Goal: Task Accomplishment & Management: Use online tool/utility

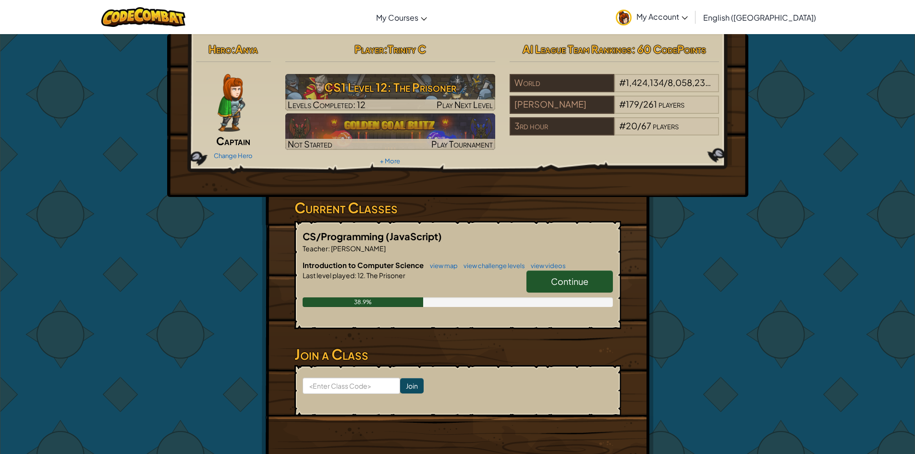
click at [588, 287] on link "Continue" at bounding box center [570, 282] width 86 height 22
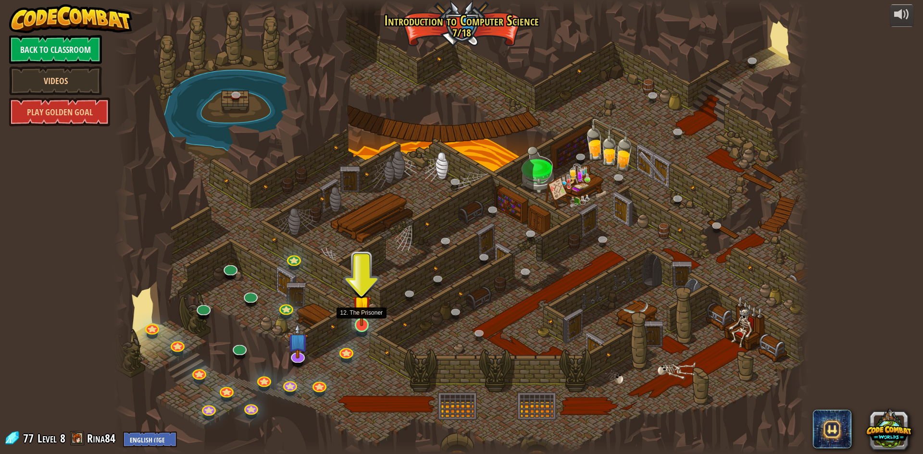
click at [361, 322] on img at bounding box center [361, 304] width 19 height 43
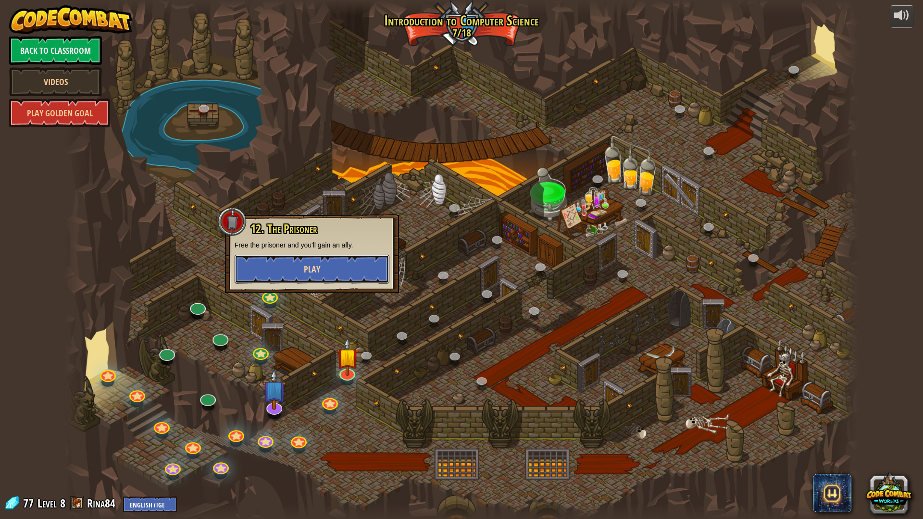
click at [279, 269] on button "Play" at bounding box center [311, 269] width 155 height 29
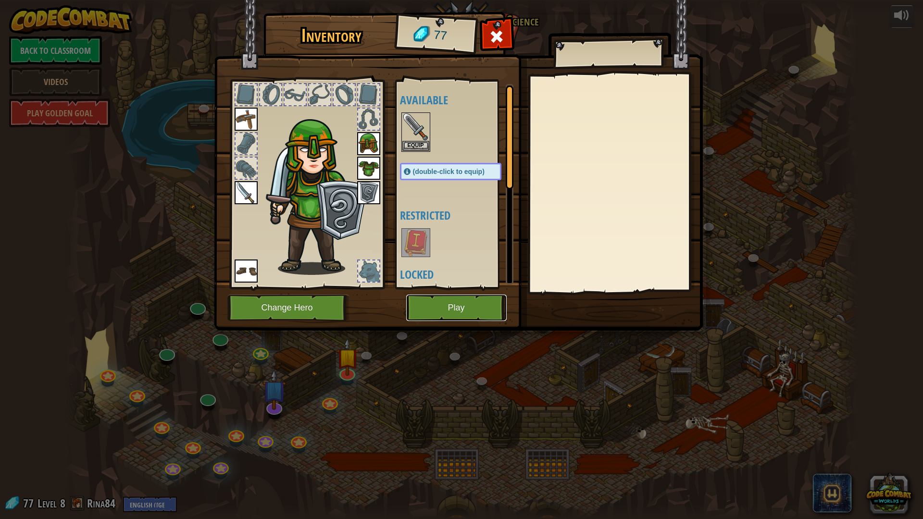
click at [436, 310] on button "Play" at bounding box center [456, 308] width 100 height 26
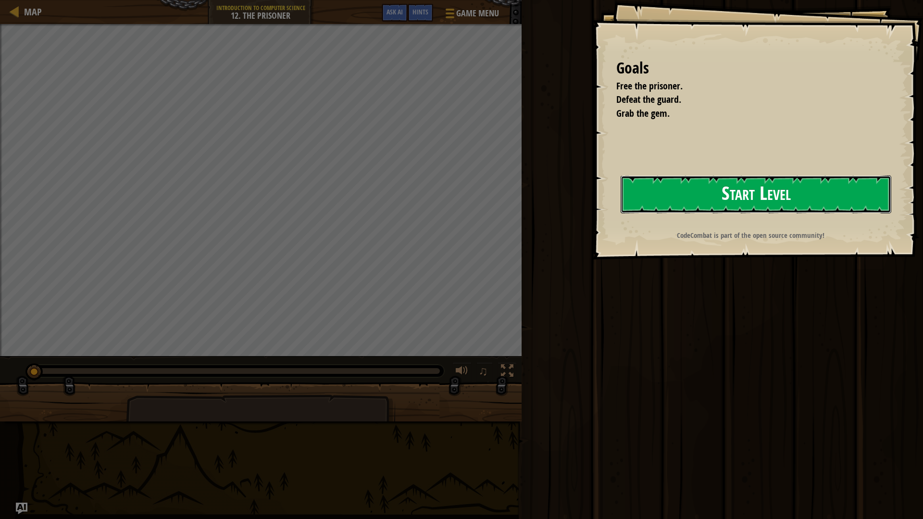
click at [684, 198] on button "Start Level" at bounding box center [755, 194] width 271 height 38
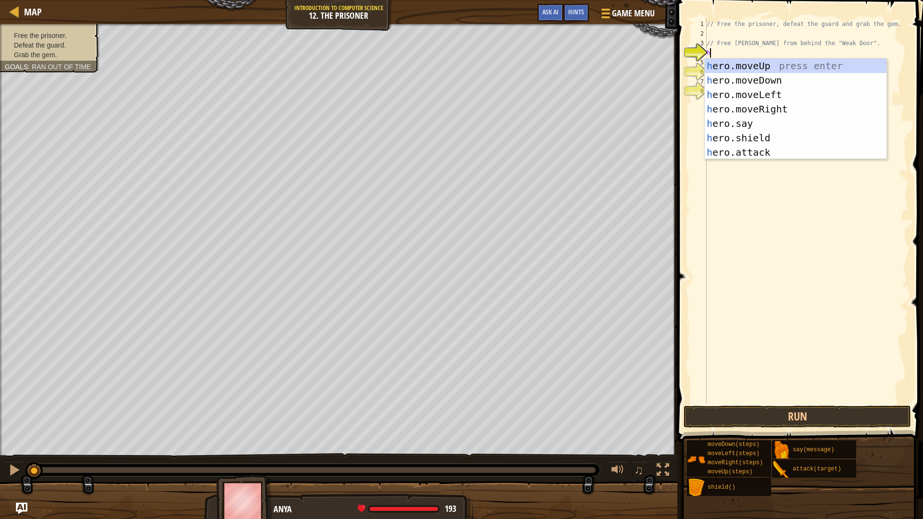
scroll to position [4, 0]
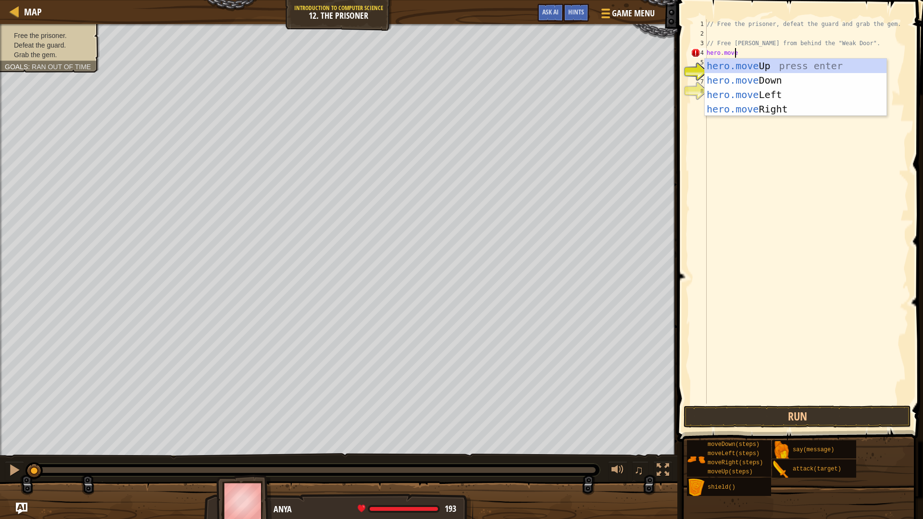
type textarea "hero.mover"
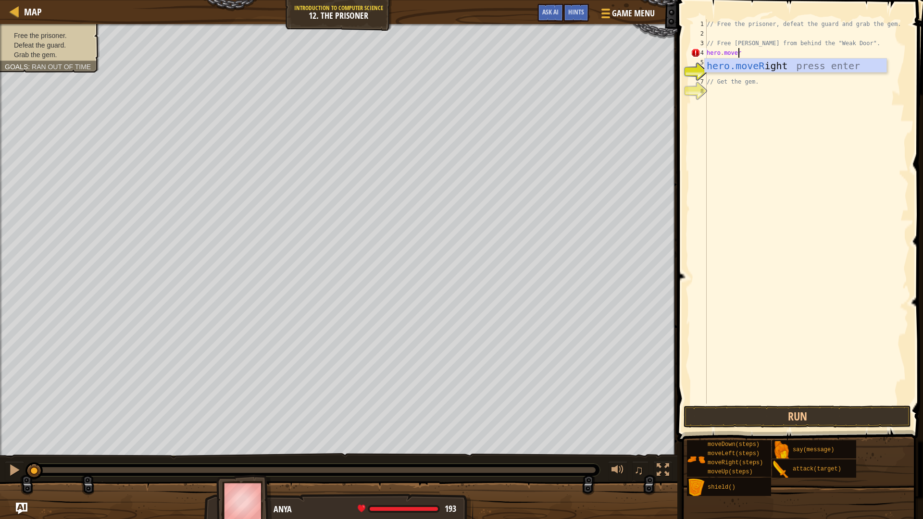
scroll to position [4, 0]
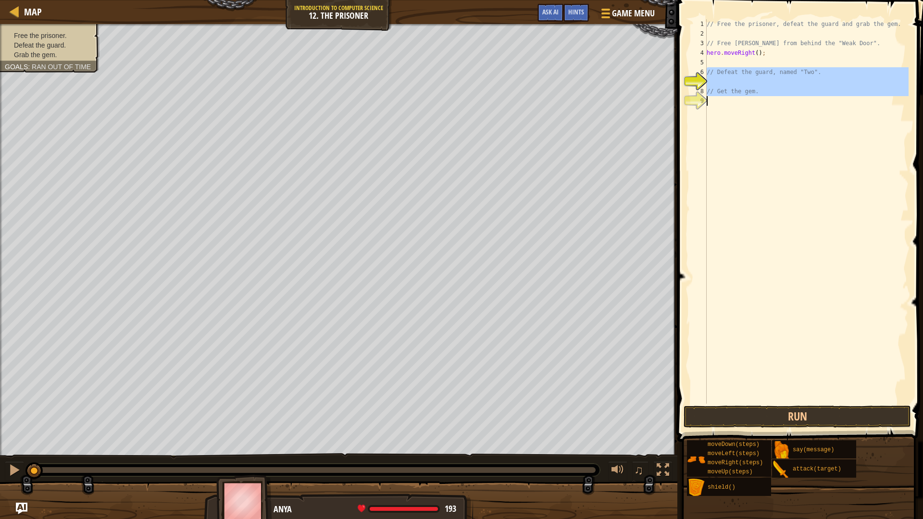
drag, startPoint x: 706, startPoint y: 71, endPoint x: 768, endPoint y: 108, distance: 72.4
click at [768, 108] on div "// Free the prisoner, defeat the guard and grab the gem. // Free [PERSON_NAME] …" at bounding box center [806, 221] width 204 height 404
type textarea "// Get the gem."
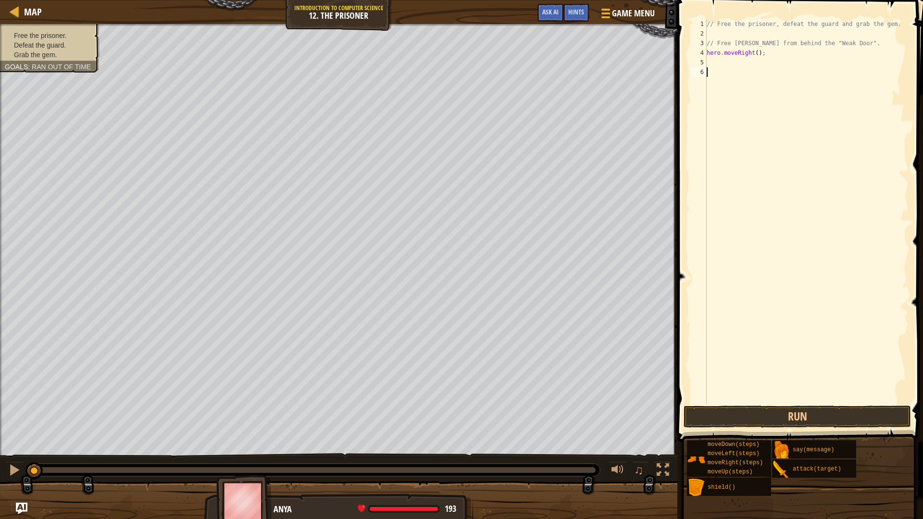
click at [735, 66] on div "// Free the prisoner, defeat the guard and grab the gem. // Free [PERSON_NAME] …" at bounding box center [806, 221] width 204 height 404
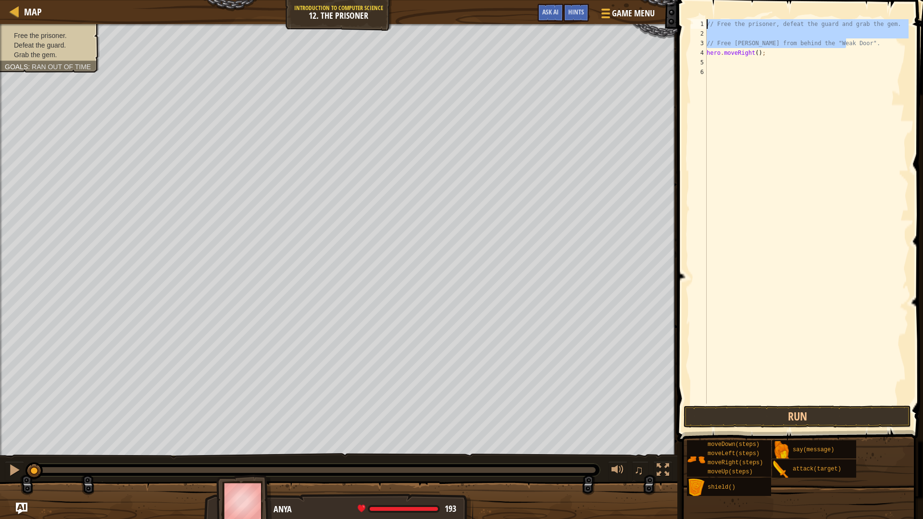
drag, startPoint x: 854, startPoint y: 44, endPoint x: 724, endPoint y: 6, distance: 135.6
click at [724, 6] on div "1 2 3 4 5 6 // Free the prisoner, defeat the guard and grab the gem. // Free [P…" at bounding box center [798, 240] width 248 height 470
type textarea "// Free the prisoner, defeat the guard and grab the gem."
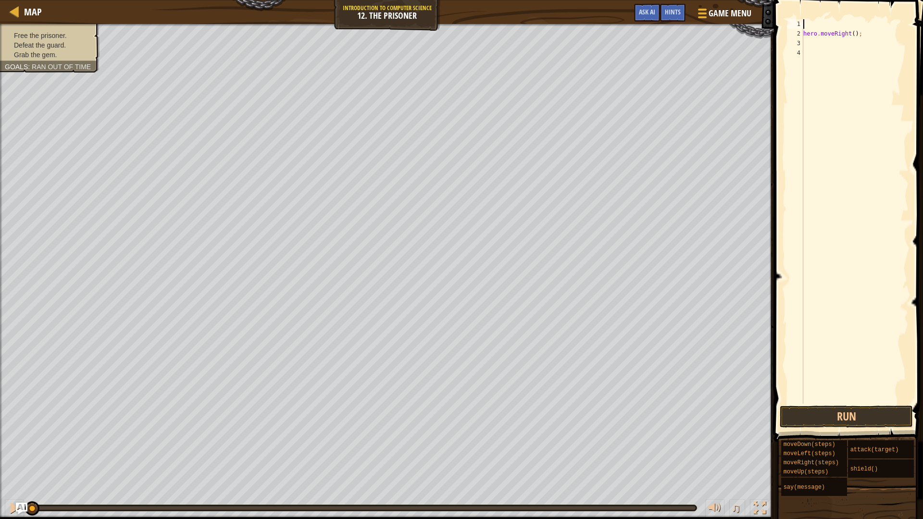
type textarea "hero.moveRight();"
type textarea "hero.attack("Weak Door");"
drag, startPoint x: 831, startPoint y: 413, endPoint x: 824, endPoint y: 405, distance: 10.9
click at [831, 413] on button "Run" at bounding box center [845, 417] width 133 height 22
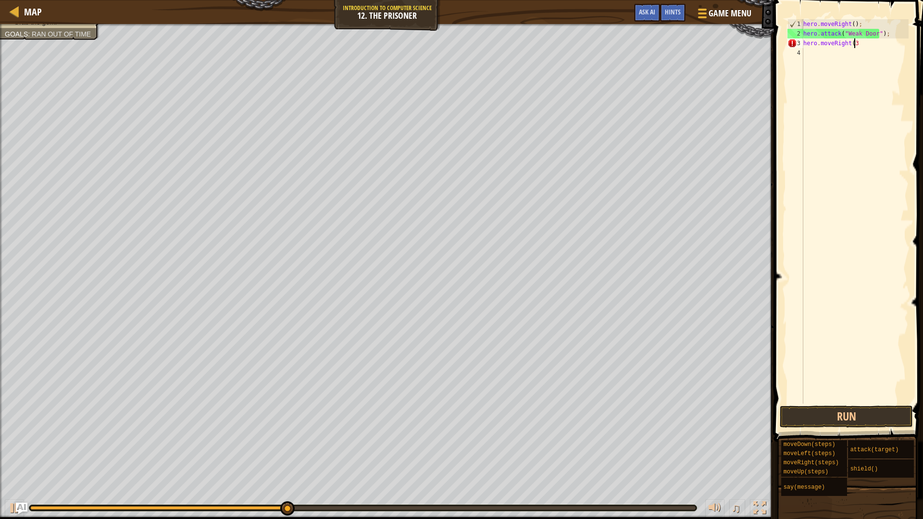
scroll to position [4, 4]
type textarea "hero.moveRight(3);"
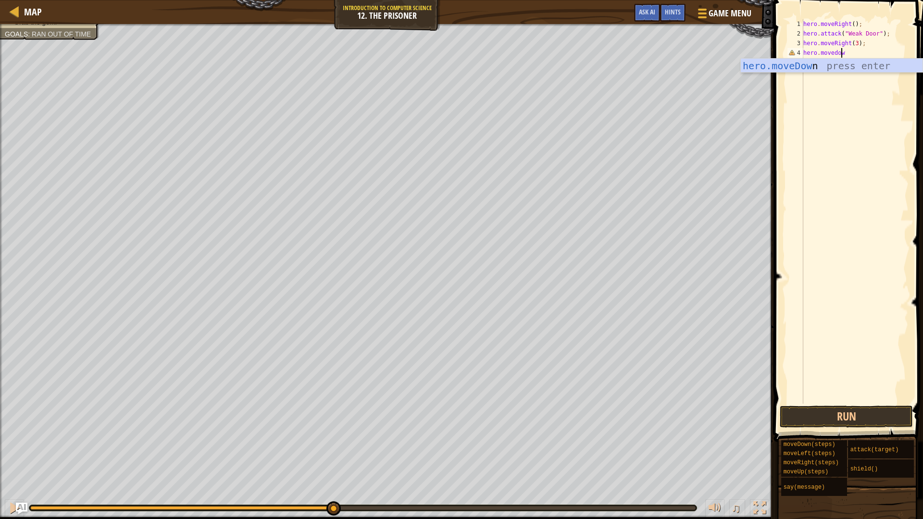
scroll to position [4, 3]
type textarea "hero.movedown"
type textarea "hero.attack("Two");"
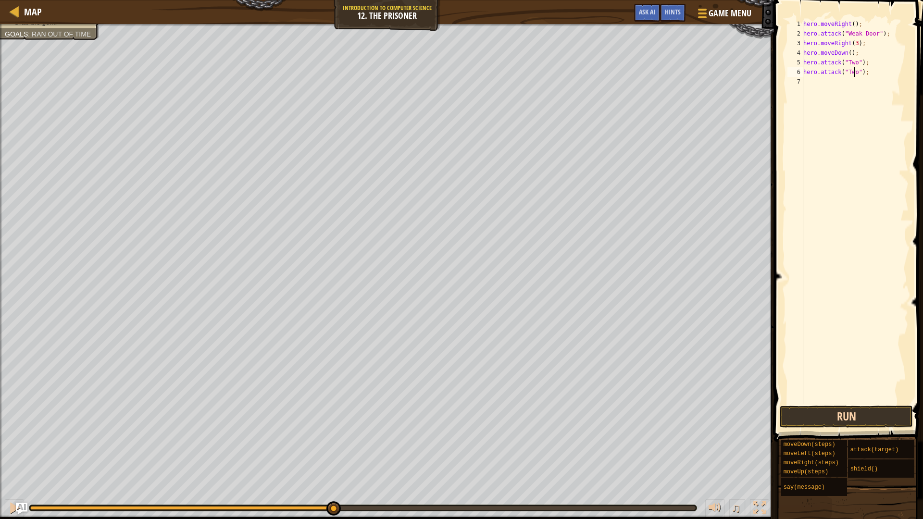
type textarea "hero.attack("Two");"
click at [845, 418] on button "Run" at bounding box center [845, 417] width 133 height 22
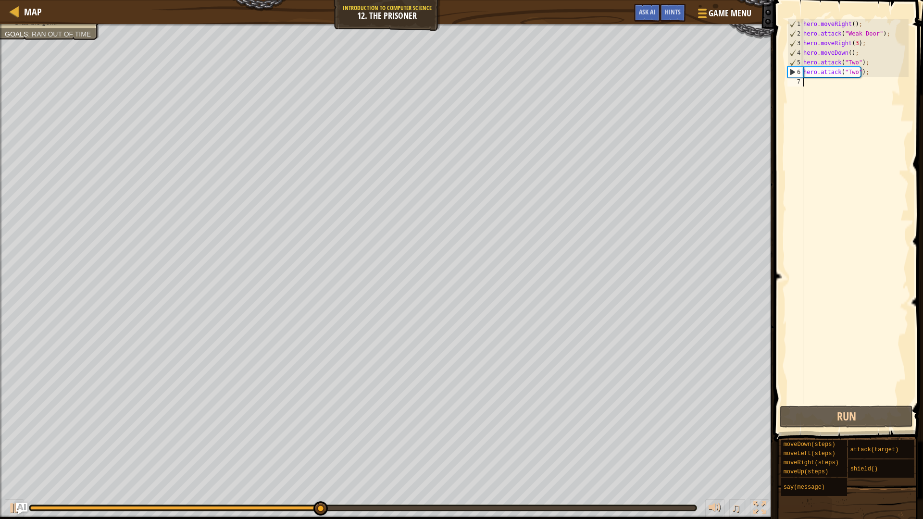
scroll to position [4, 0]
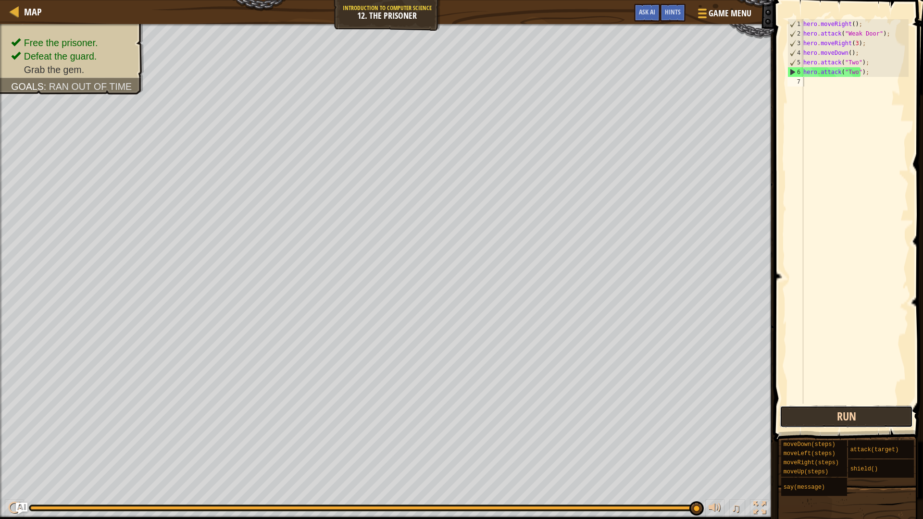
click at [825, 412] on button "Run" at bounding box center [845, 417] width 133 height 22
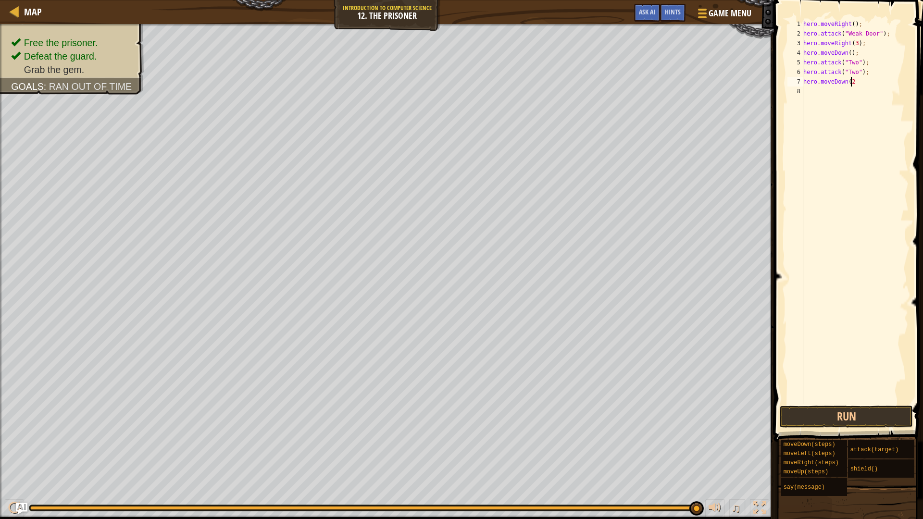
scroll to position [4, 4]
type textarea "hero.moveDown(2);"
click at [867, 414] on button "Run" at bounding box center [845, 417] width 133 height 22
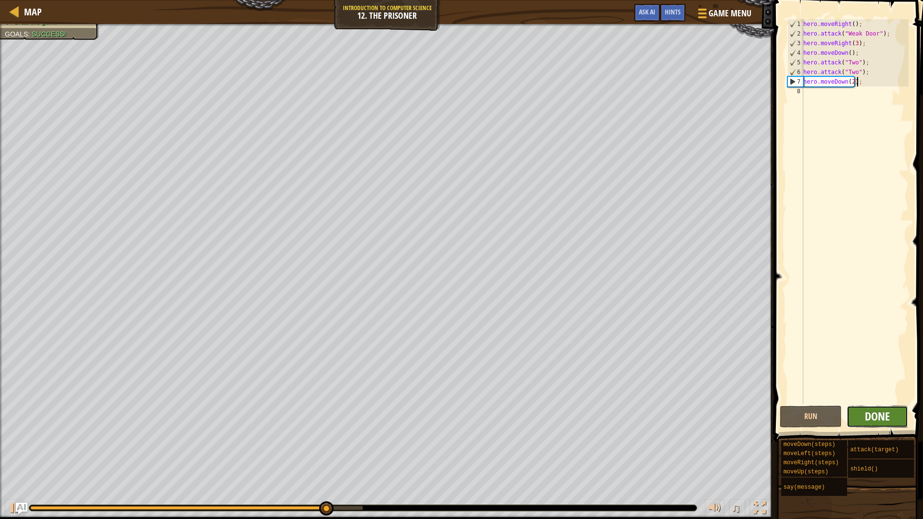
click at [877, 418] on span "Done" at bounding box center [876, 415] width 25 height 15
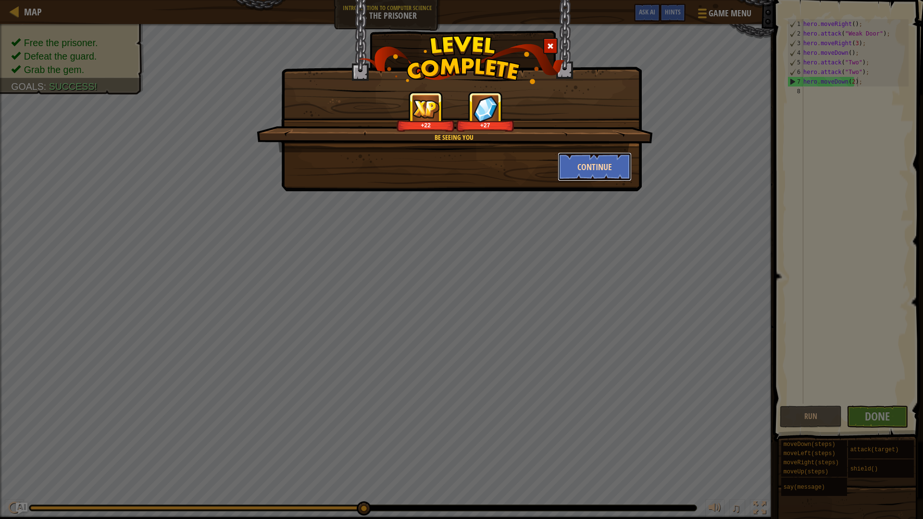
click at [595, 172] on button "Continue" at bounding box center [594, 166] width 74 height 29
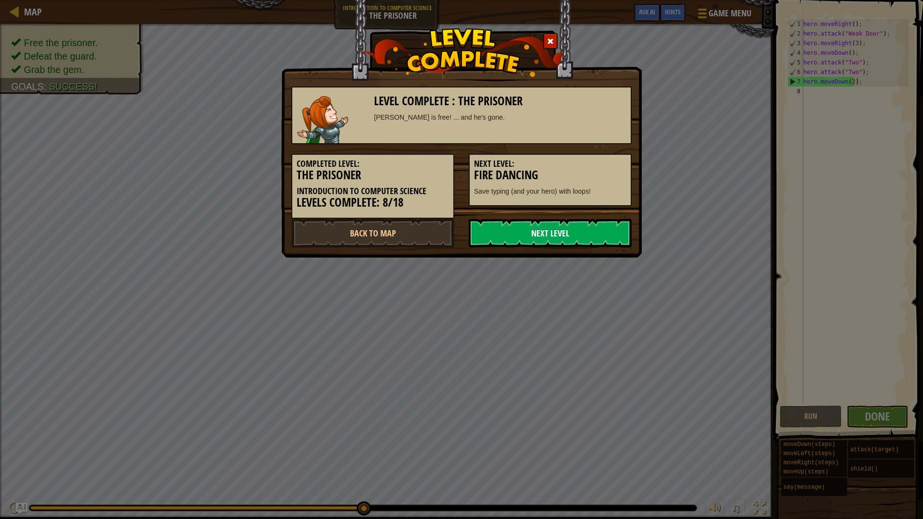
click at [535, 221] on link "Next Level" at bounding box center [549, 233] width 163 height 29
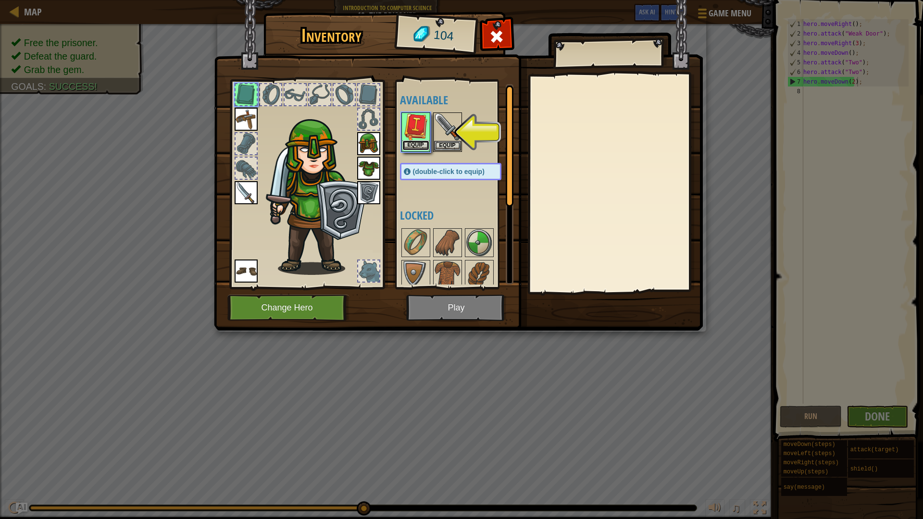
click at [419, 145] on button "Equip" at bounding box center [415, 145] width 27 height 10
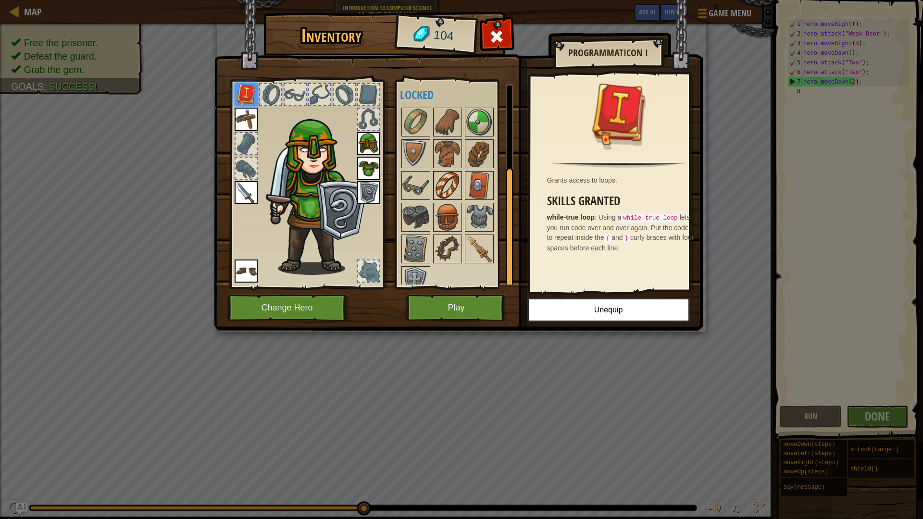
scroll to position [133, 0]
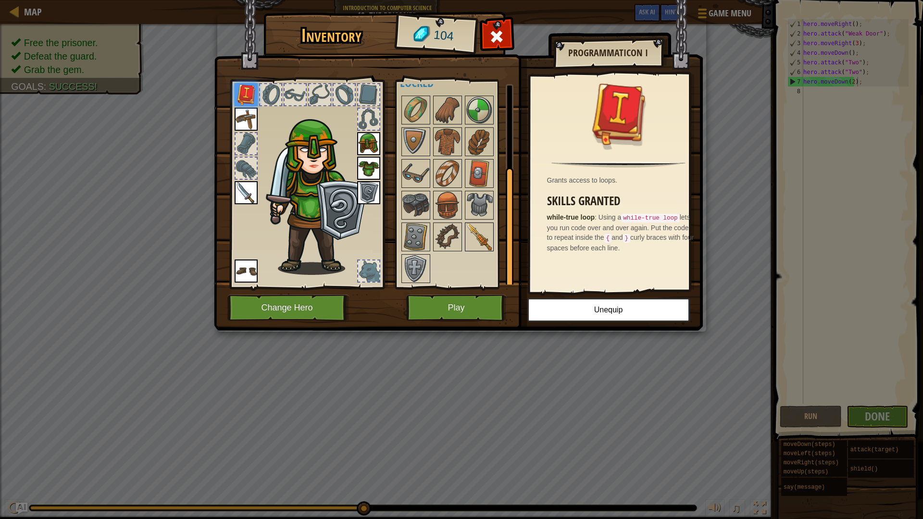
click at [475, 228] on img at bounding box center [479, 236] width 27 height 27
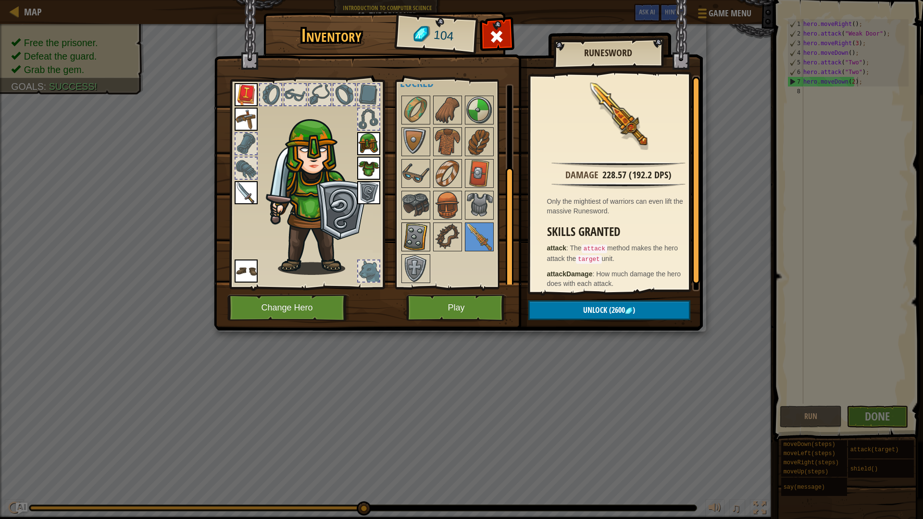
click at [405, 234] on img at bounding box center [415, 236] width 27 height 27
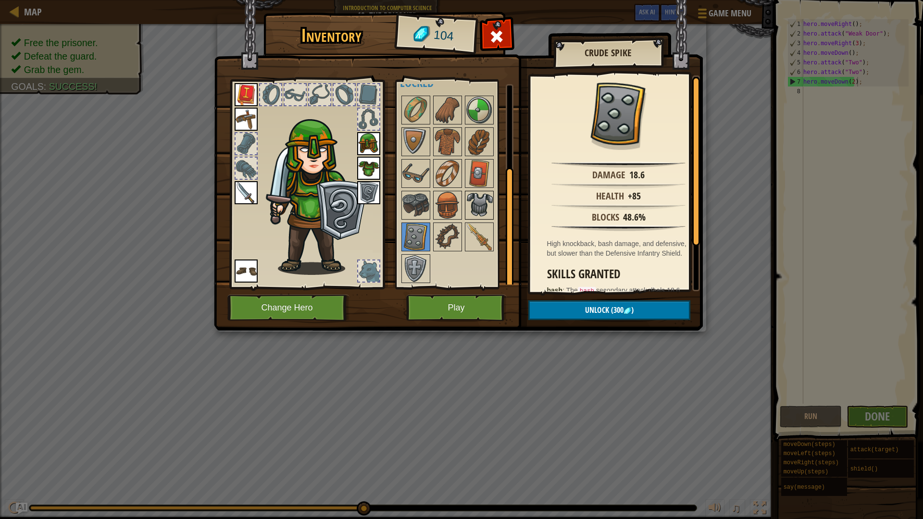
click at [492, 203] on div at bounding box center [479, 205] width 29 height 29
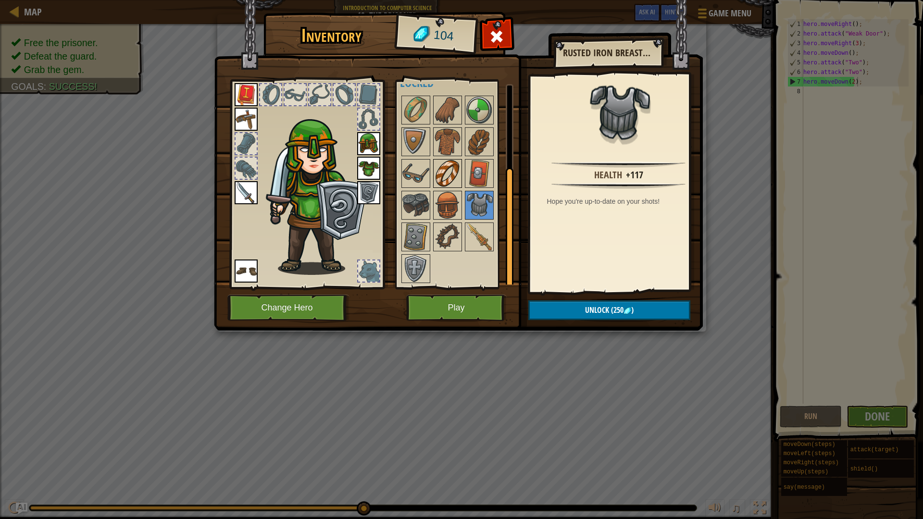
click at [453, 165] on img at bounding box center [447, 173] width 27 height 27
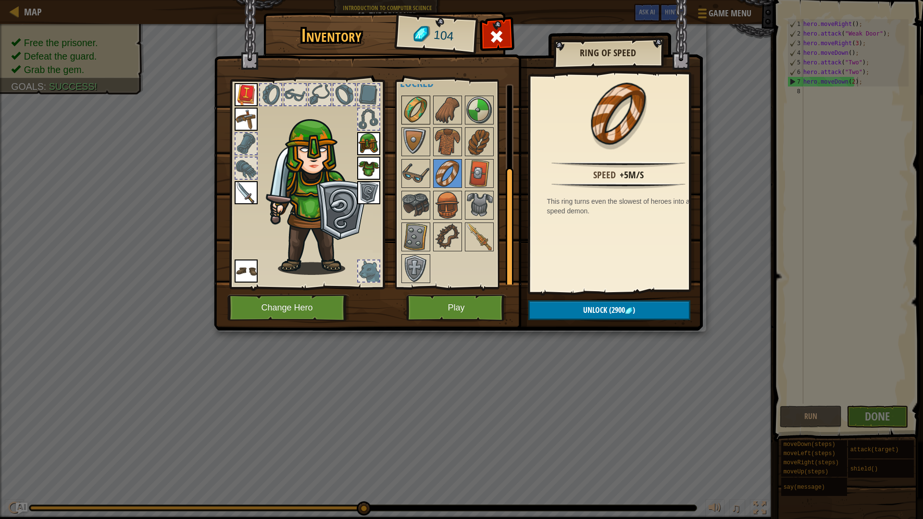
click at [413, 99] on img at bounding box center [415, 110] width 27 height 27
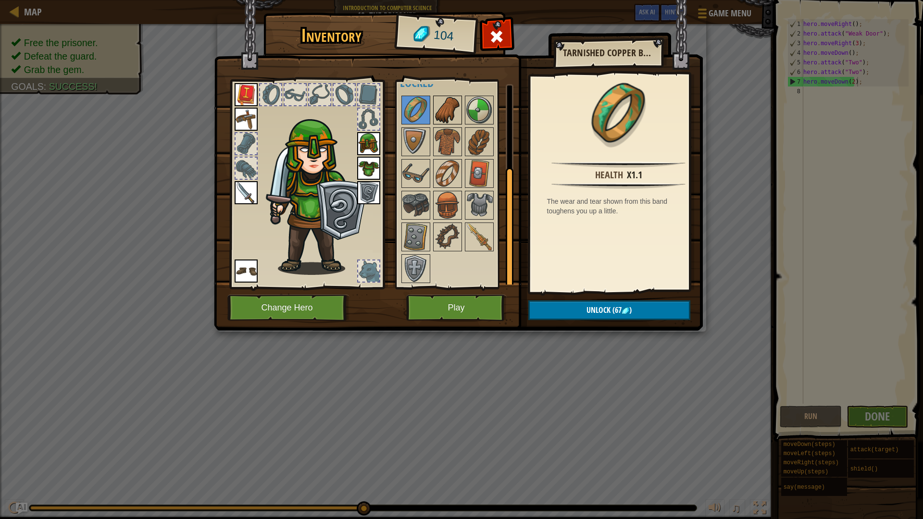
click at [451, 118] on img at bounding box center [447, 110] width 27 height 27
click at [412, 108] on img at bounding box center [415, 110] width 27 height 27
click at [631, 306] on span ")" at bounding box center [630, 310] width 2 height 11
click at [630, 306] on button "Confirm" at bounding box center [609, 310] width 162 height 20
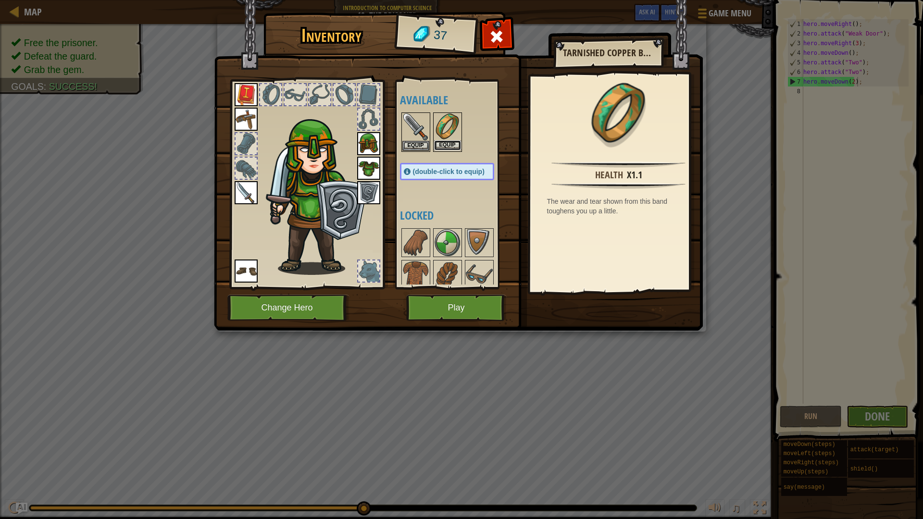
click at [447, 146] on button "Equip" at bounding box center [447, 145] width 27 height 10
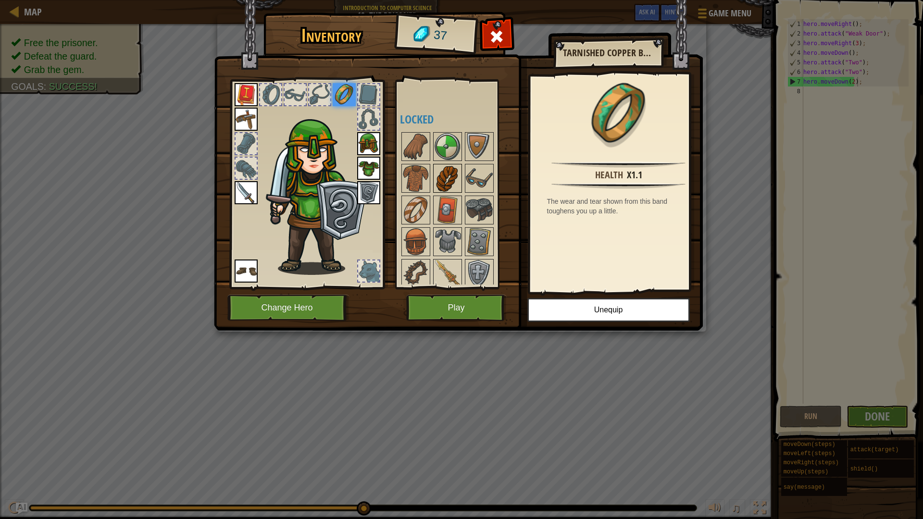
scroll to position [101, 0]
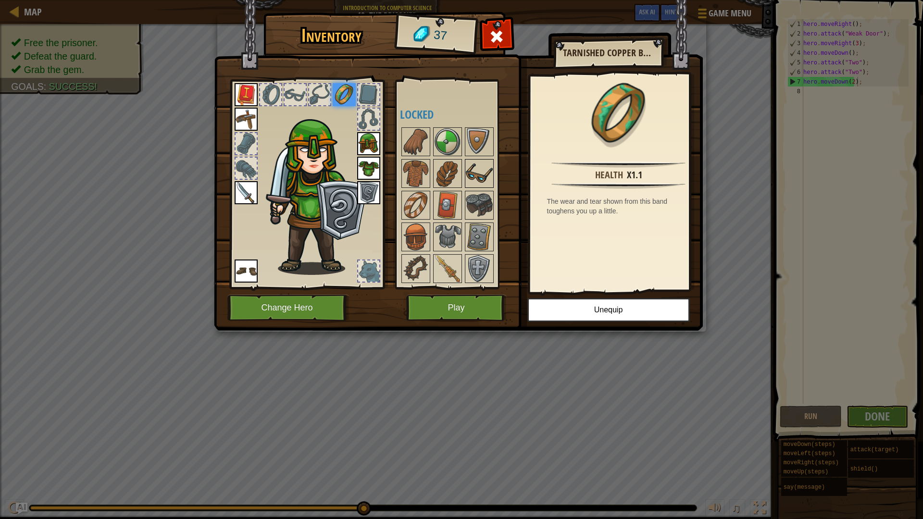
click at [472, 166] on img at bounding box center [479, 173] width 27 height 27
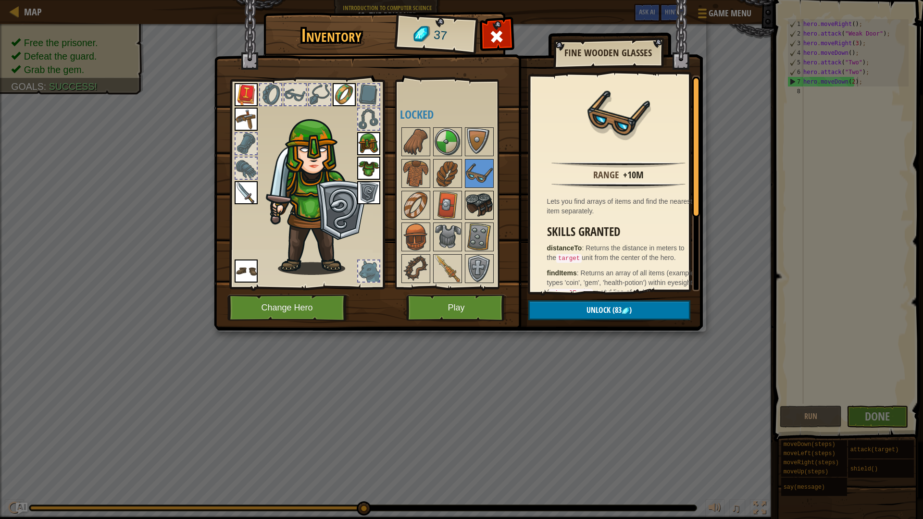
click at [476, 209] on img at bounding box center [479, 205] width 27 height 27
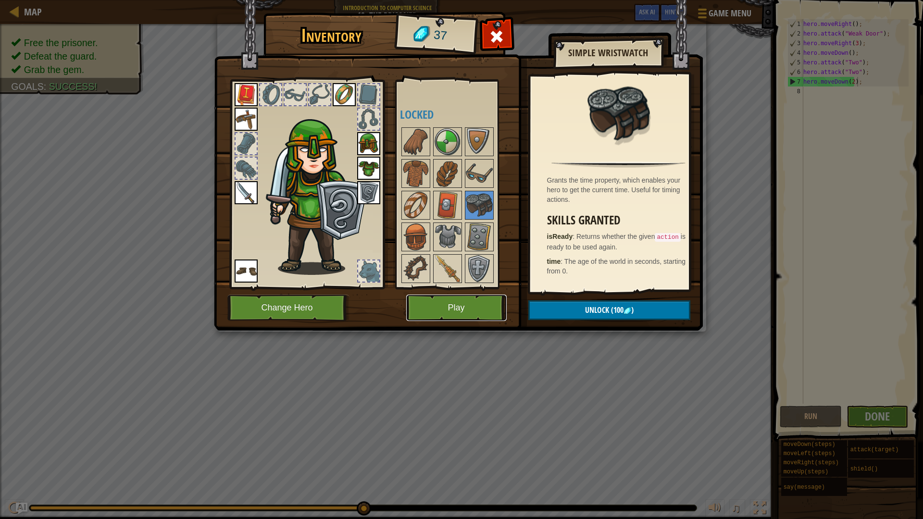
click at [497, 302] on button "Play" at bounding box center [456, 308] width 100 height 26
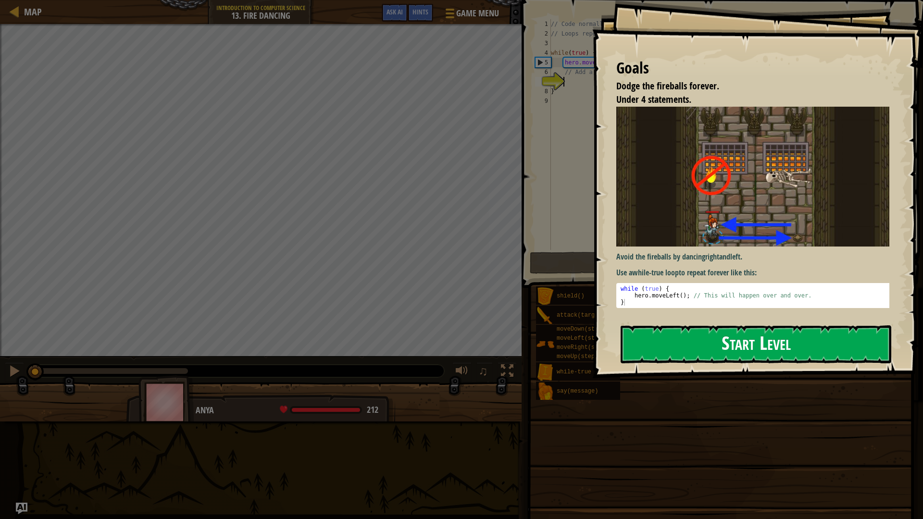
click at [691, 340] on button "Start Level" at bounding box center [755, 344] width 271 height 38
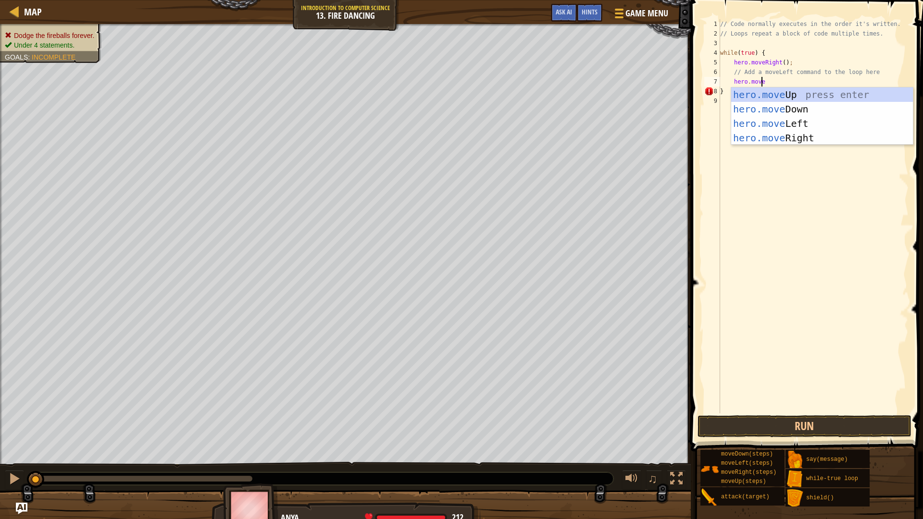
scroll to position [4, 3]
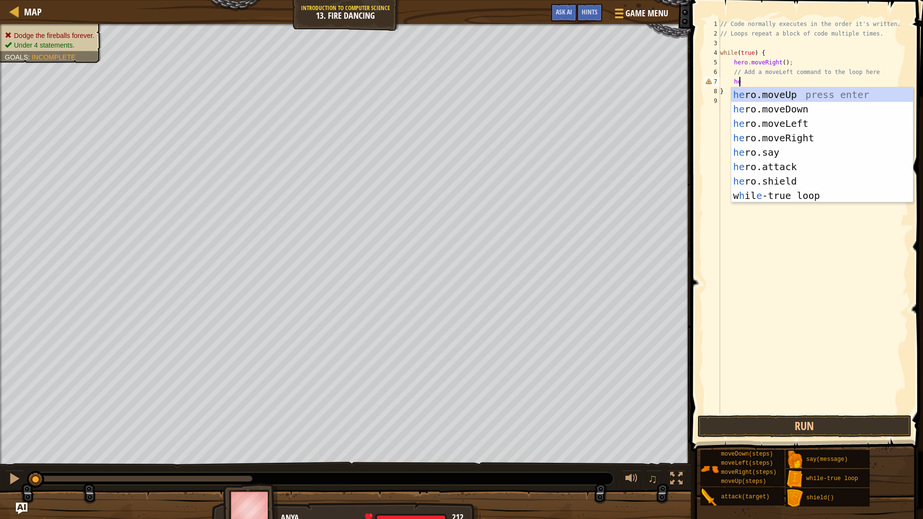
type textarea "h"
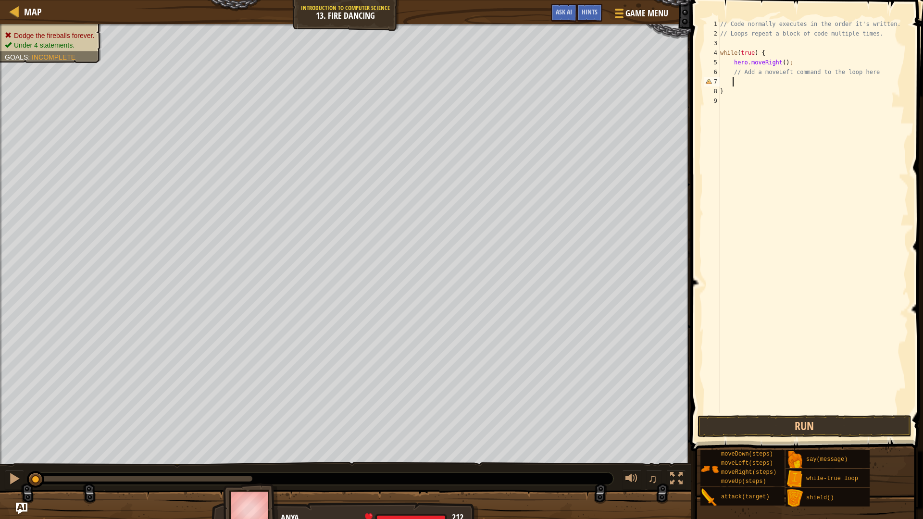
scroll to position [4, 0]
click at [844, 423] on button "Run" at bounding box center [804, 426] width 214 height 22
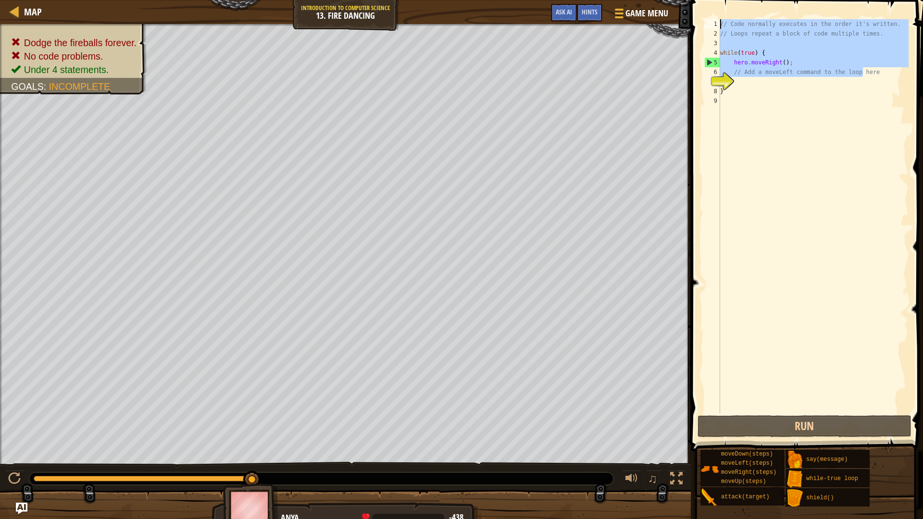
drag, startPoint x: 863, startPoint y: 72, endPoint x: 716, endPoint y: 0, distance: 163.5
click at [716, 5] on div "1 2 3 4 5 6 7 8 9 // Code normally executes in the order it's written. // Loops…" at bounding box center [805, 245] width 235 height 480
type textarea "e"
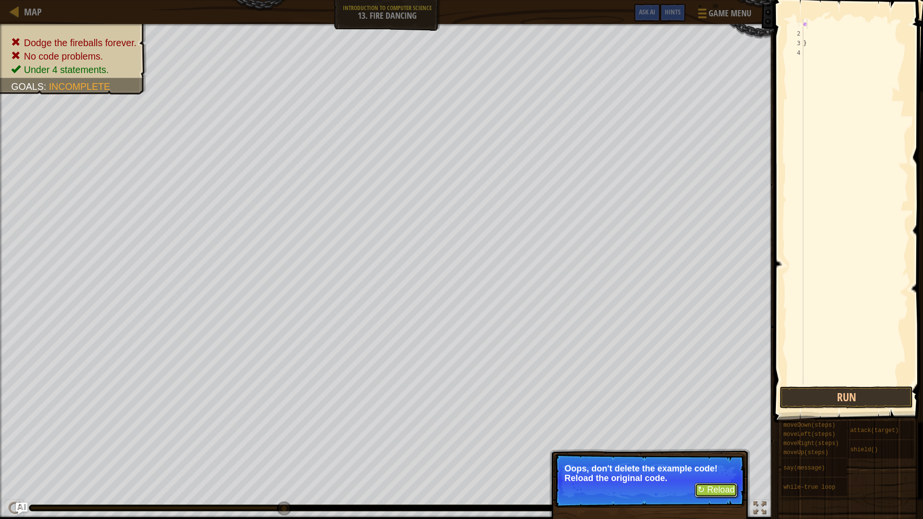
click at [718, 454] on button "↻ Reload" at bounding box center [715, 490] width 43 height 14
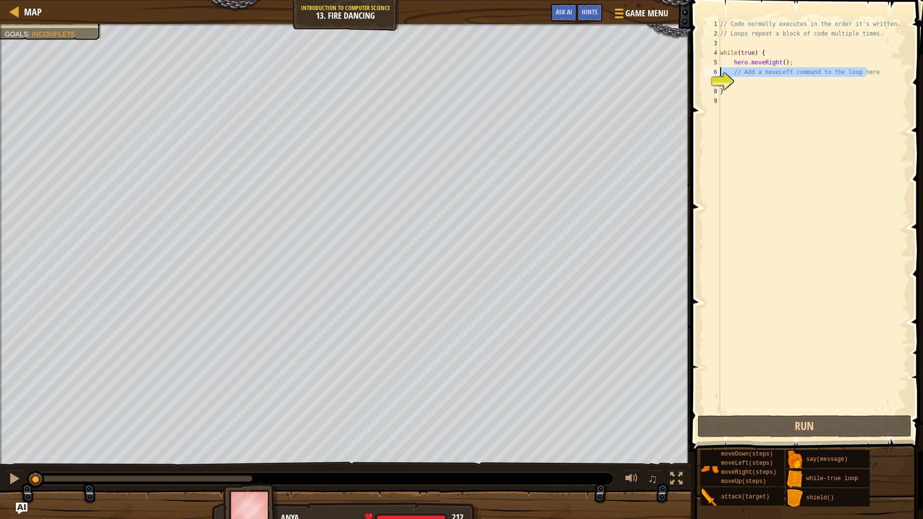
drag, startPoint x: 866, startPoint y: 74, endPoint x: 709, endPoint y: 74, distance: 157.6
click at [709, 74] on div "1 2 3 4 5 6 7 8 9 // Code normally executes in the order it's written. // Loops…" at bounding box center [805, 216] width 206 height 394
type textarea "// Add a moveLeft command to the loop here"
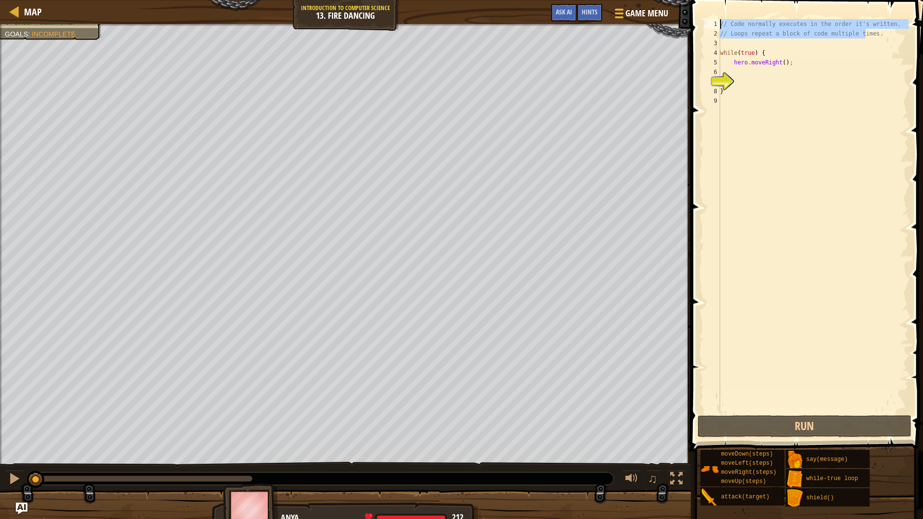
drag, startPoint x: 867, startPoint y: 37, endPoint x: 702, endPoint y: 16, distance: 165.6
click at [702, 16] on div "1 2 3 4 5 6 7 8 9 // Code normally executes in the order it's written. // Loops…" at bounding box center [805, 245] width 235 height 480
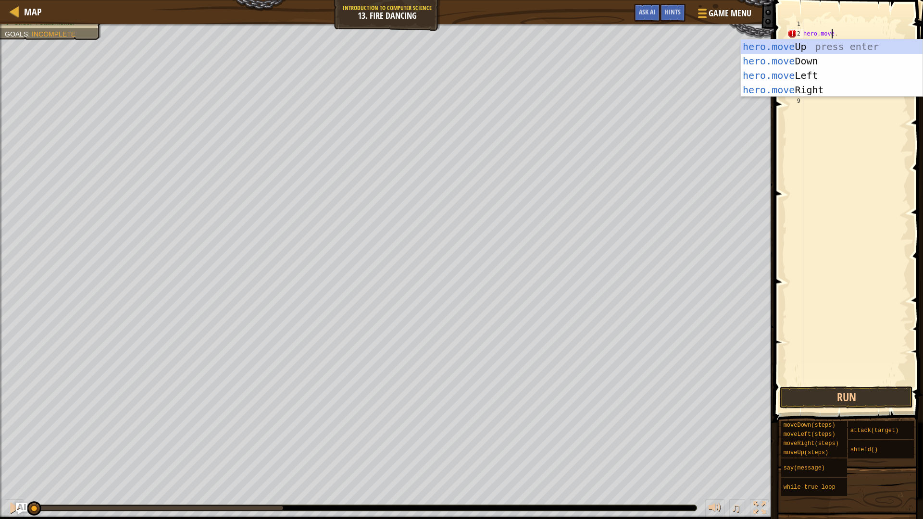
scroll to position [4, 2]
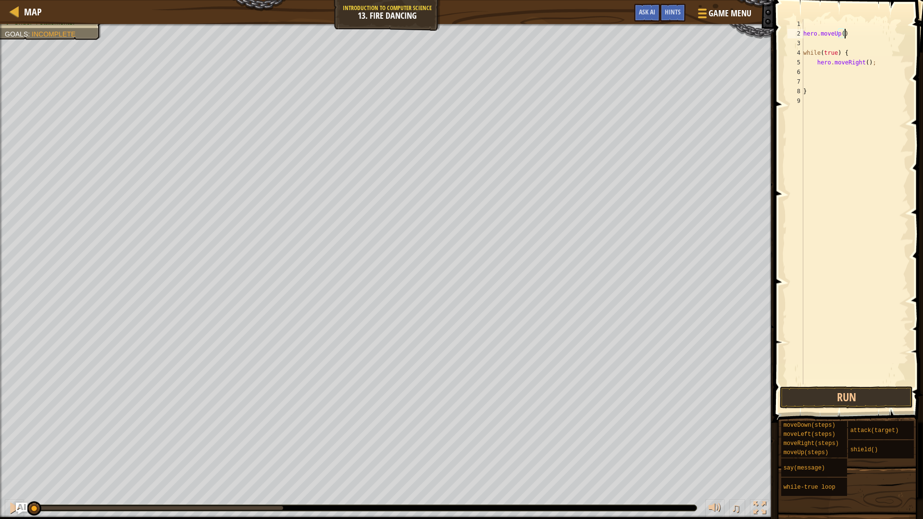
type textarea "hero.moveUp();"
type textarea "hero.shie;"
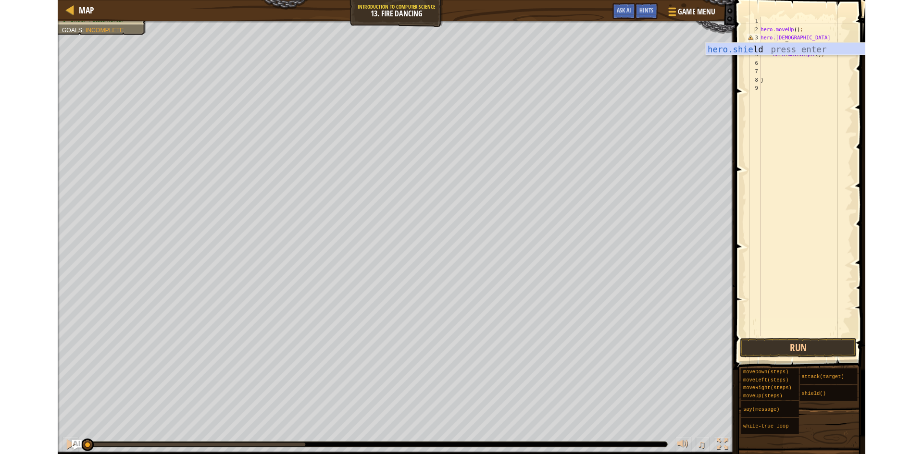
scroll to position [4, 0]
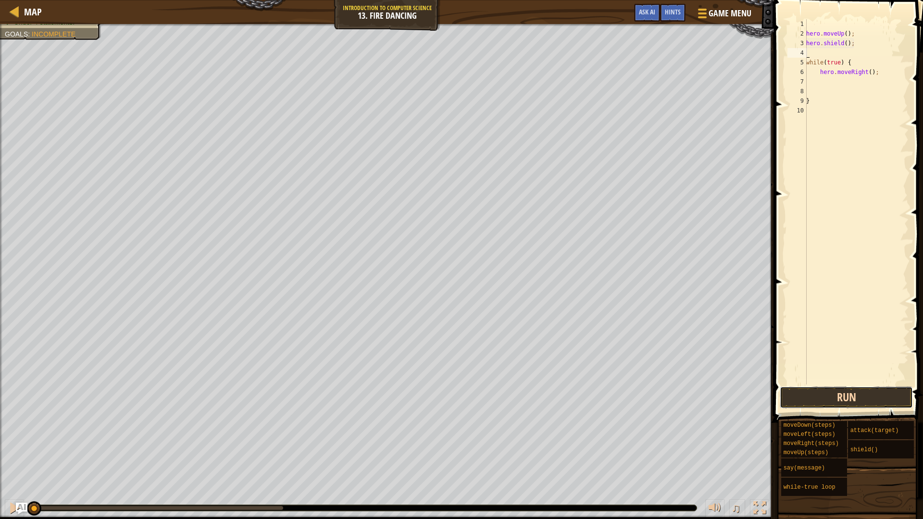
click at [862, 392] on button "Run" at bounding box center [845, 397] width 133 height 22
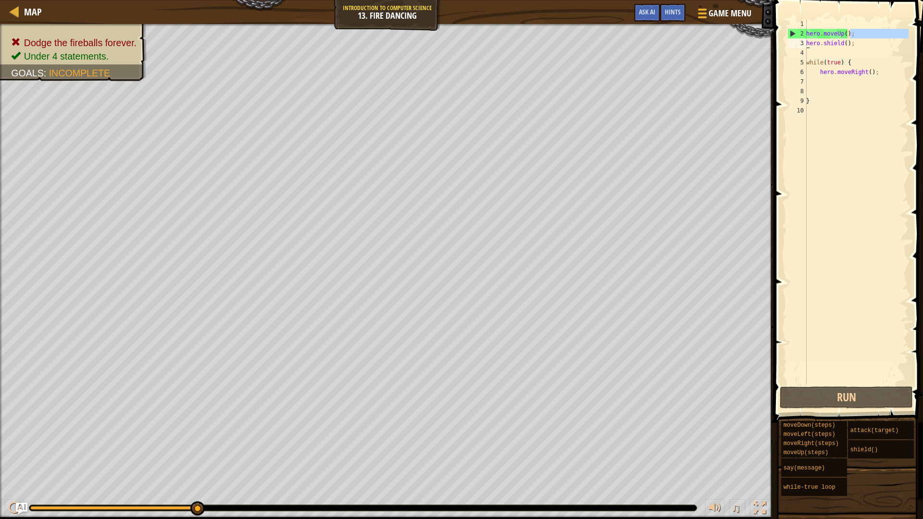
drag, startPoint x: 863, startPoint y: 30, endPoint x: 782, endPoint y: 44, distance: 82.4
click at [782, 44] on div "1 2 3 4 5 6 7 8 9 10 hero . moveUp ( ) ; hero . shield ( ) ; while ( true ) { h…" at bounding box center [847, 230] width 152 height 451
type textarea "hero.moveUp();hero.shield();"
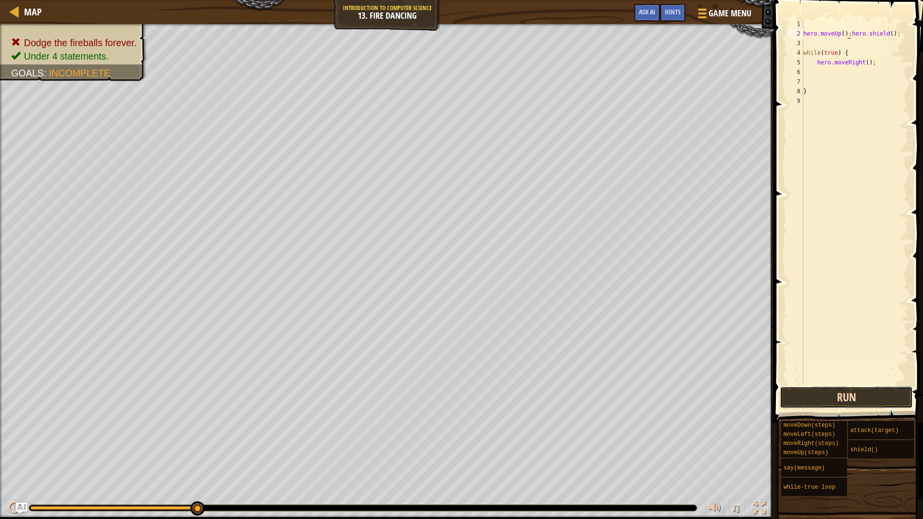
click at [859, 398] on button "Run" at bounding box center [845, 397] width 133 height 22
